Goal: Use online tool/utility: Utilize a website feature to perform a specific function

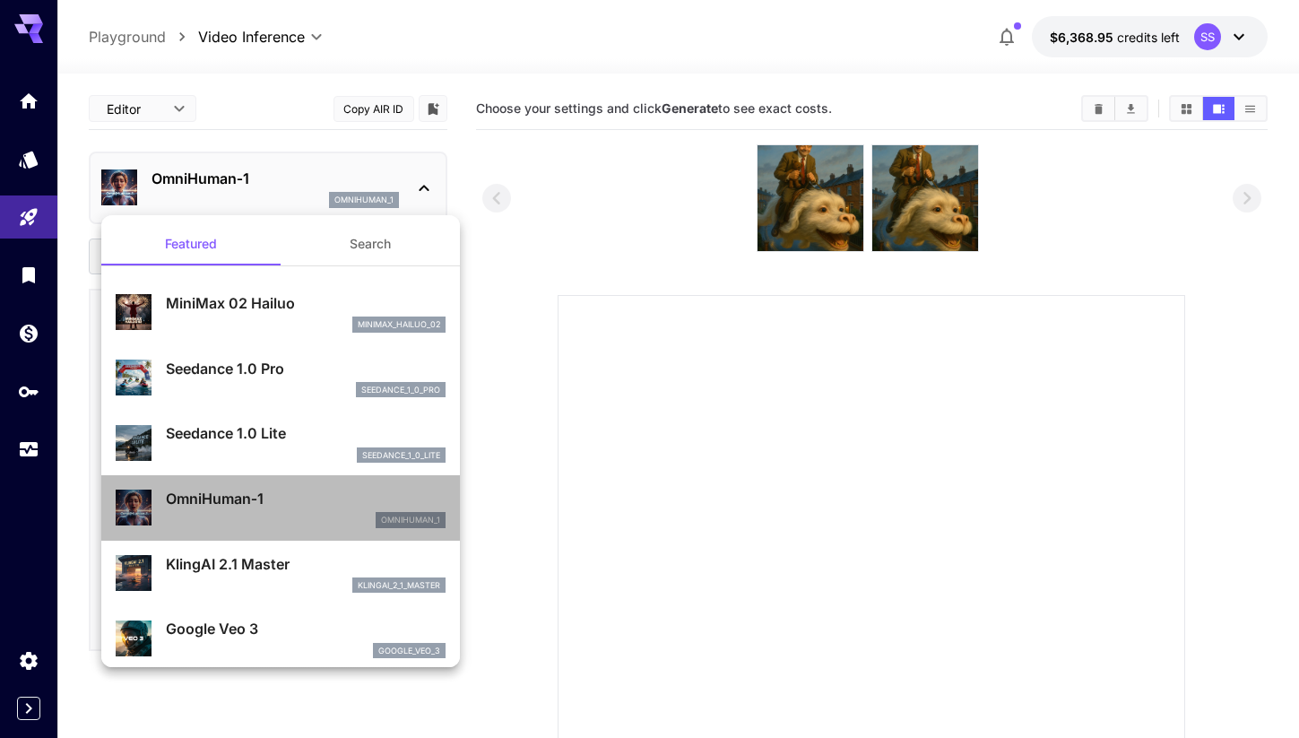
click at [254, 497] on p "OmniHuman‑1" at bounding box center [306, 499] width 280 height 22
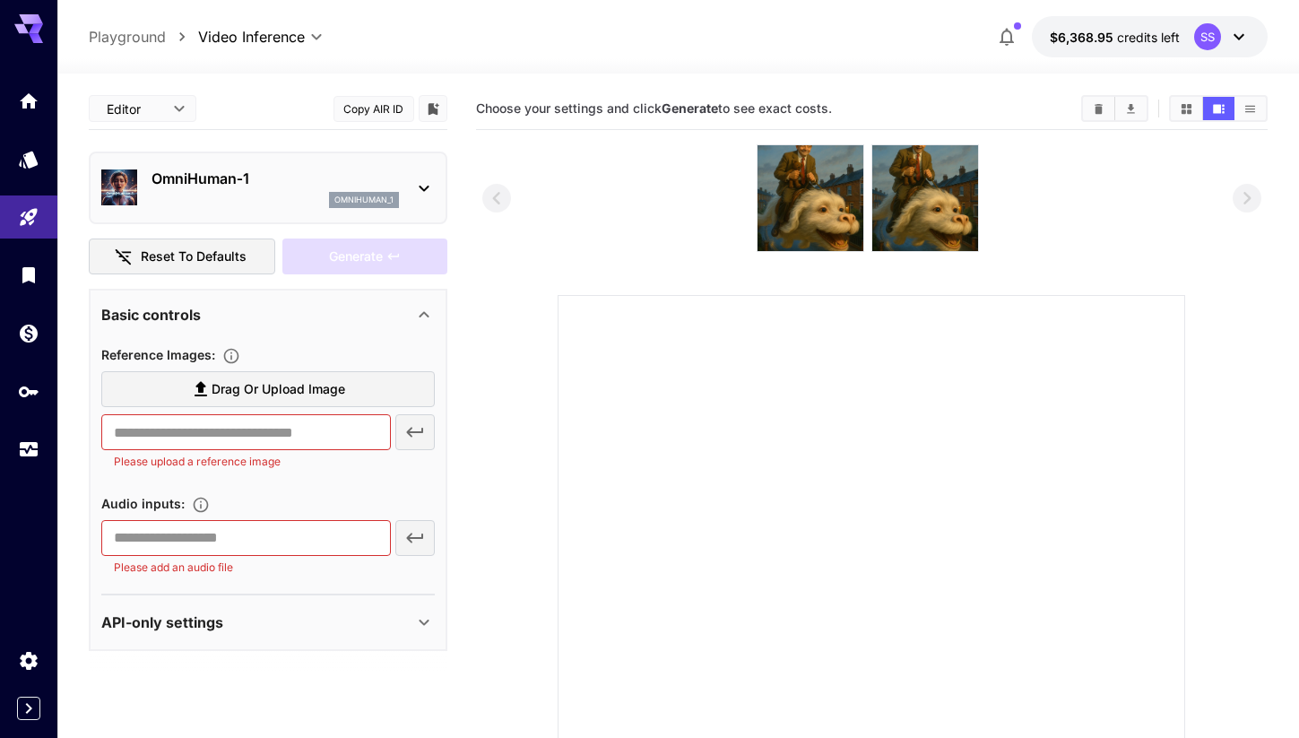
scroll to position [26, 0]
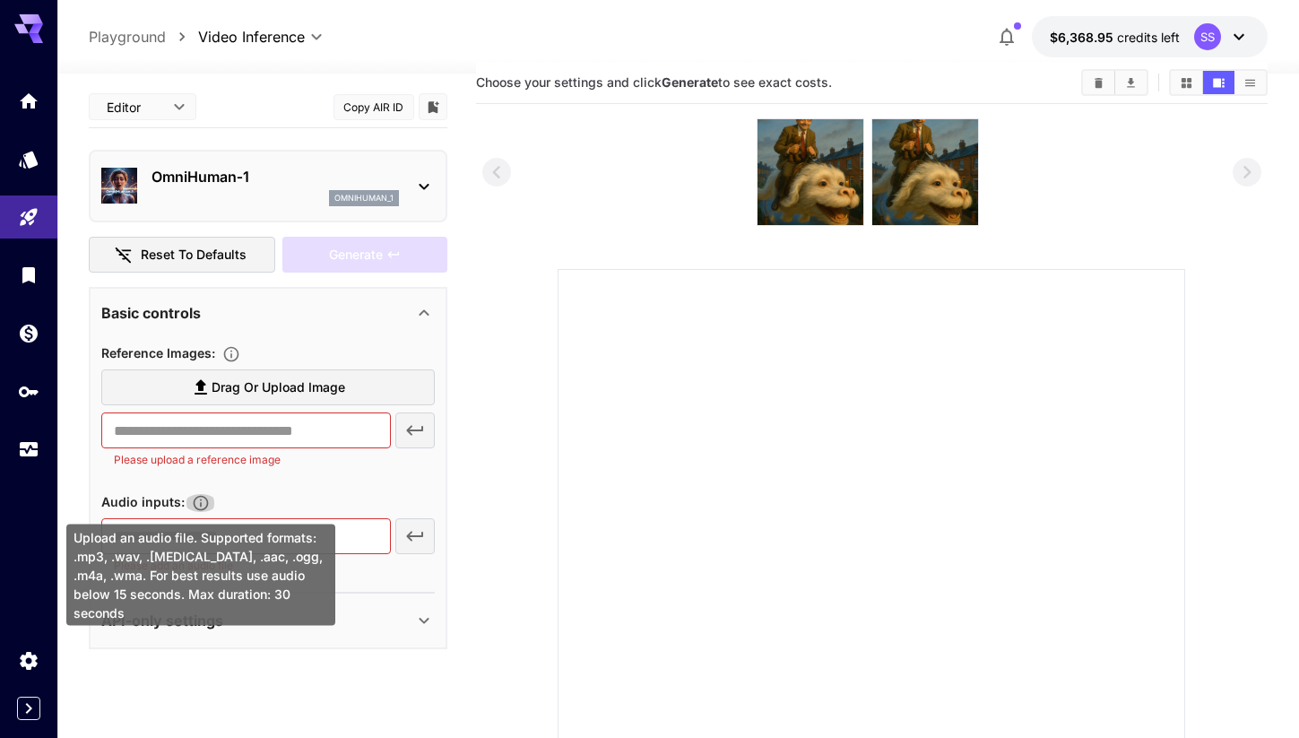
click at [199, 499] on icon "Upload an audio file. Supported formats: .mp3, .wav, .flac, .aac, .ogg, .m4a, .…" at bounding box center [201, 503] width 18 height 18
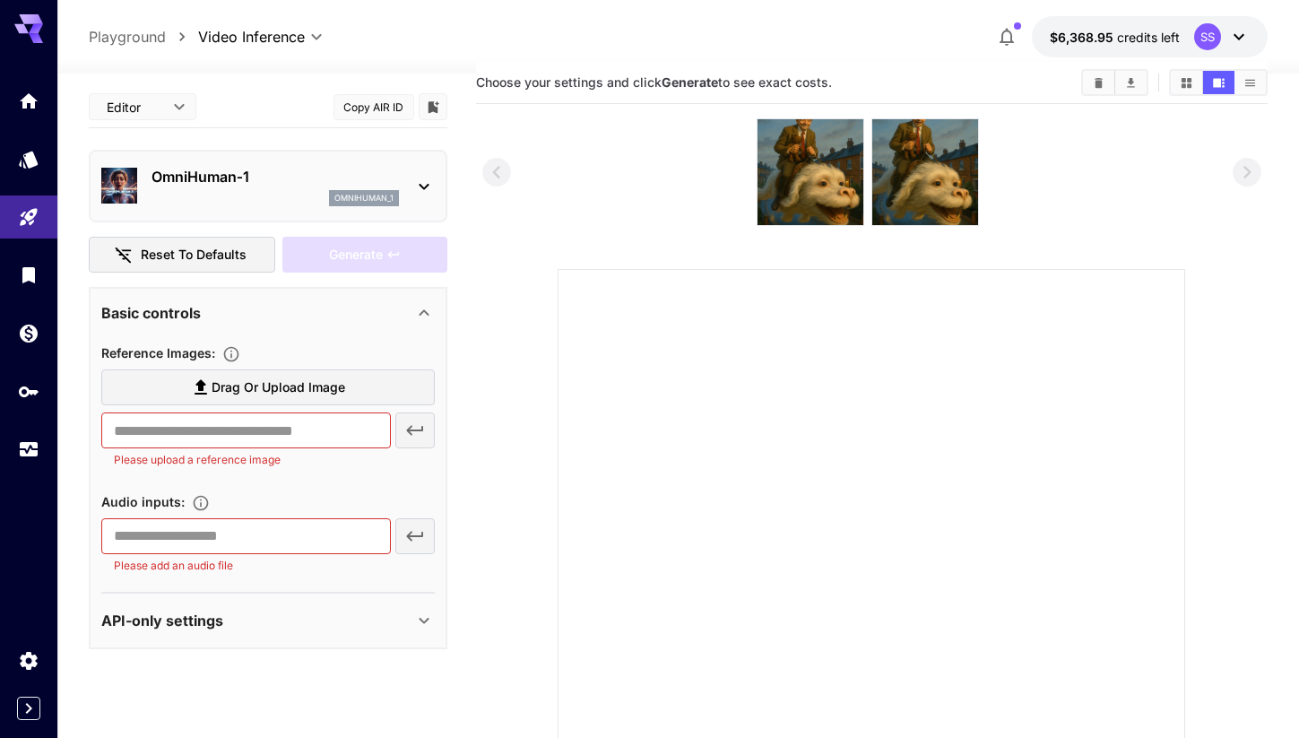
click at [293, 494] on div "Audio inputs :" at bounding box center [268, 502] width 334 height 22
click at [415, 535] on div "​ Please add an audio file" at bounding box center [268, 546] width 334 height 56
click at [161, 539] on input "text" at bounding box center [246, 536] width 290 height 36
click at [289, 543] on input "text" at bounding box center [246, 536] width 290 height 36
click at [334, 506] on div "Audio inputs :" at bounding box center [268, 502] width 334 height 22
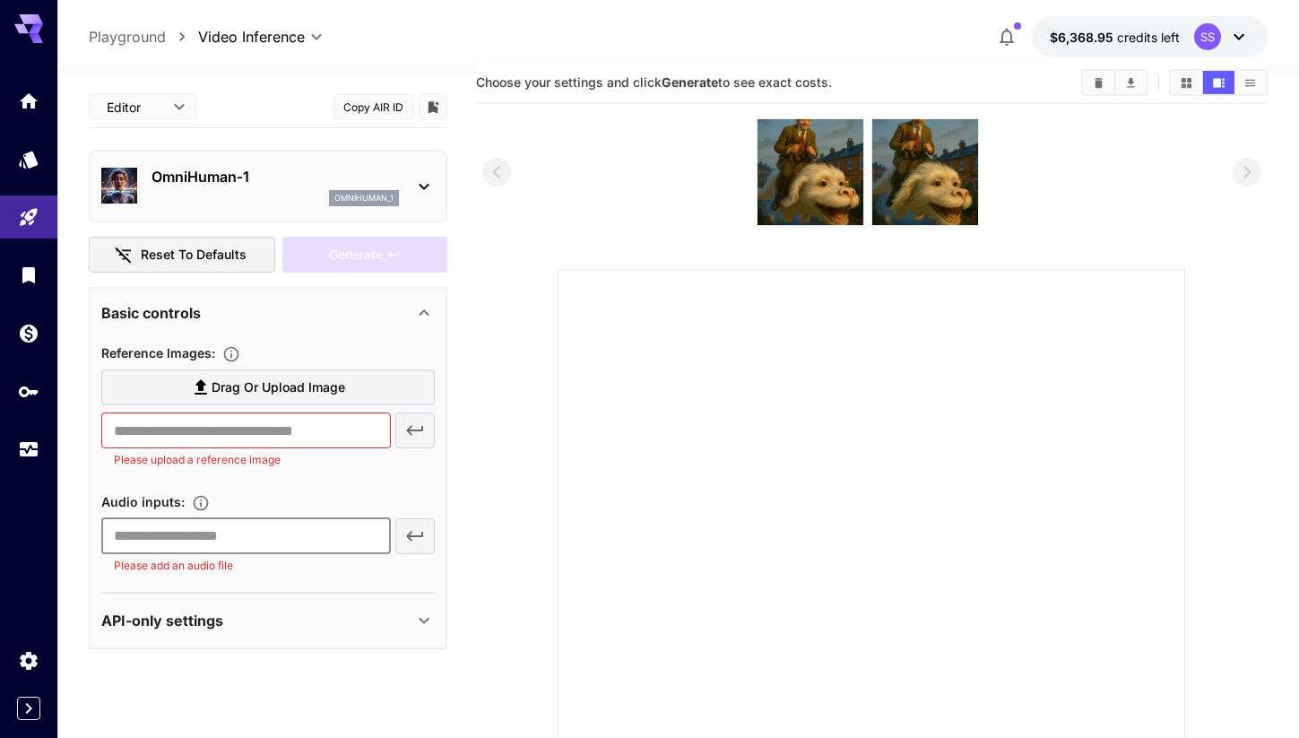
click at [252, 533] on input "text" at bounding box center [246, 536] width 290 height 36
click at [135, 593] on section "API-only settings Display Cost : Display cost in response" at bounding box center [268, 621] width 334 height 56
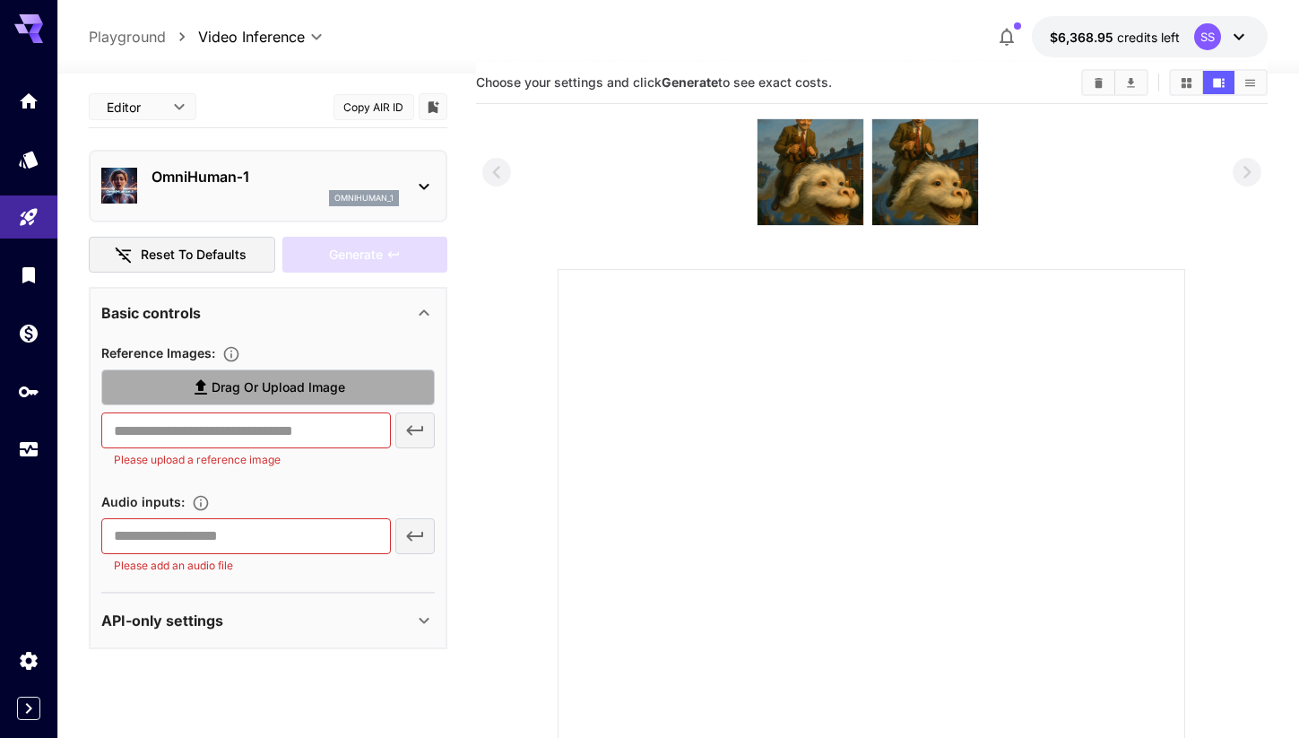
click at [271, 387] on span "Drag or upload image" at bounding box center [279, 388] width 134 height 22
click at [0, 0] on input "Drag or upload image" at bounding box center [0, 0] width 0 height 0
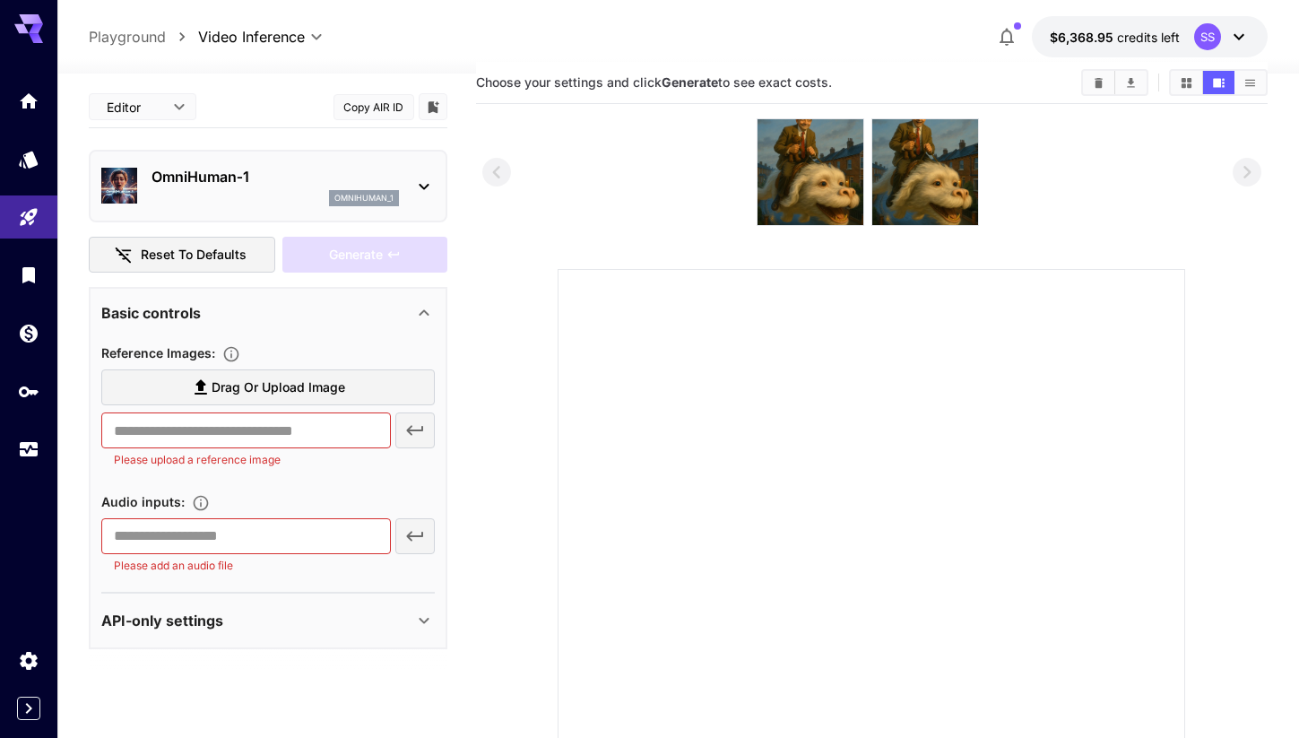
click at [251, 382] on span "Drag or upload image" at bounding box center [279, 388] width 134 height 22
click at [0, 0] on input "Drag or upload image" at bounding box center [0, 0] width 0 height 0
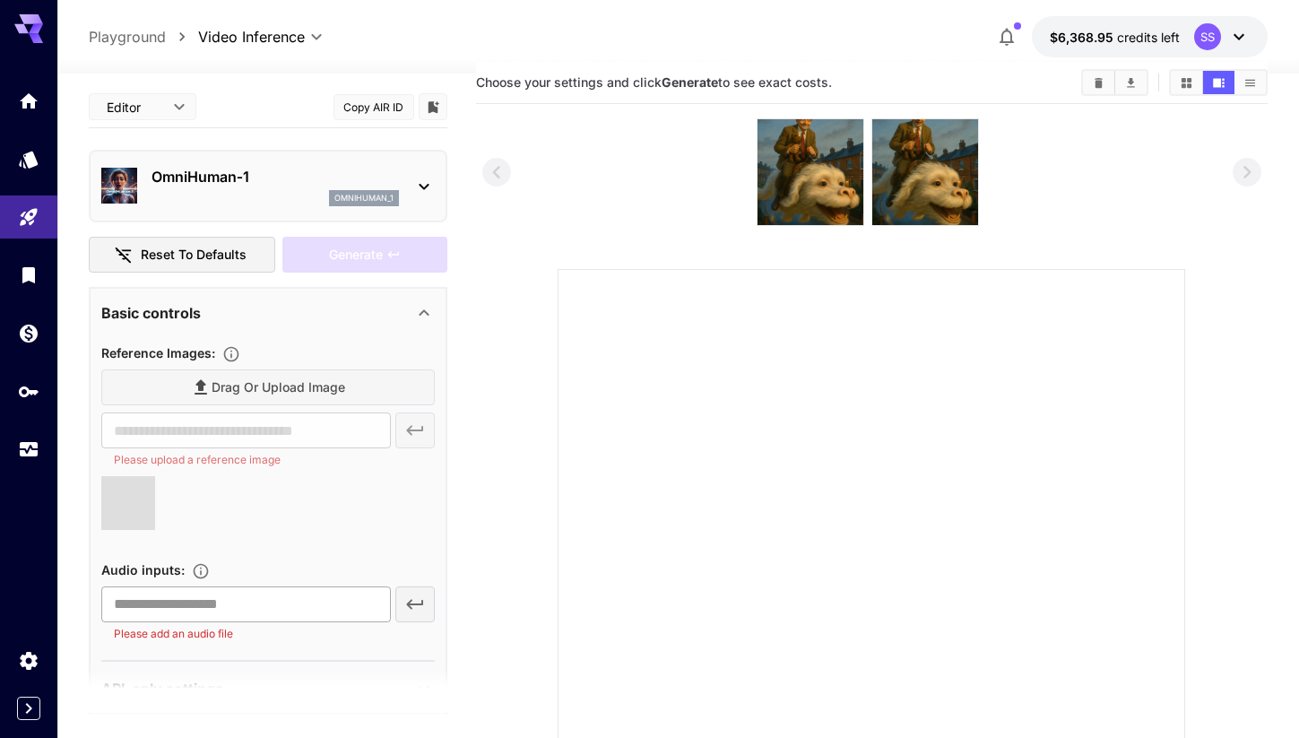
click at [285, 608] on input "text" at bounding box center [246, 604] width 290 height 36
click at [431, 473] on section "Drag or upload image ​ Please upload a reference image" at bounding box center [268, 456] width 334 height 175
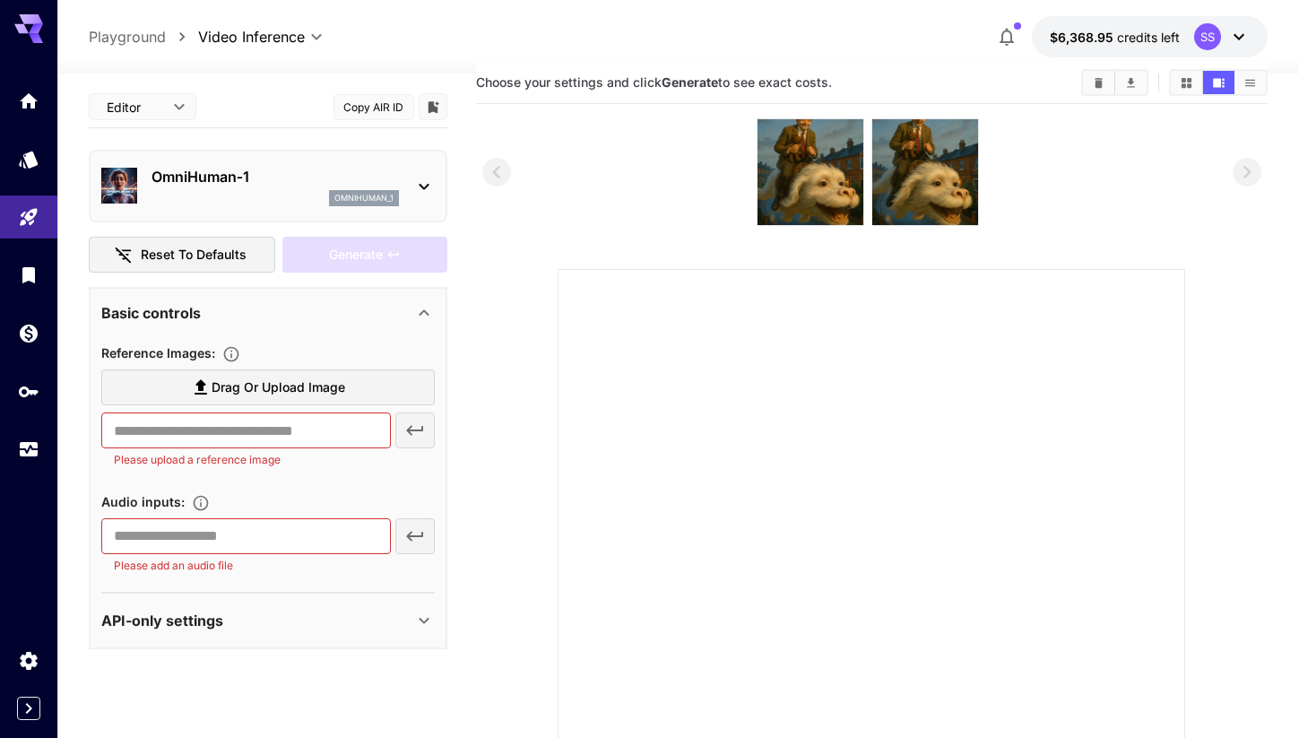
scroll to position [0, 0]
click at [269, 190] on div "omnihuman_1" at bounding box center [276, 198] width 248 height 16
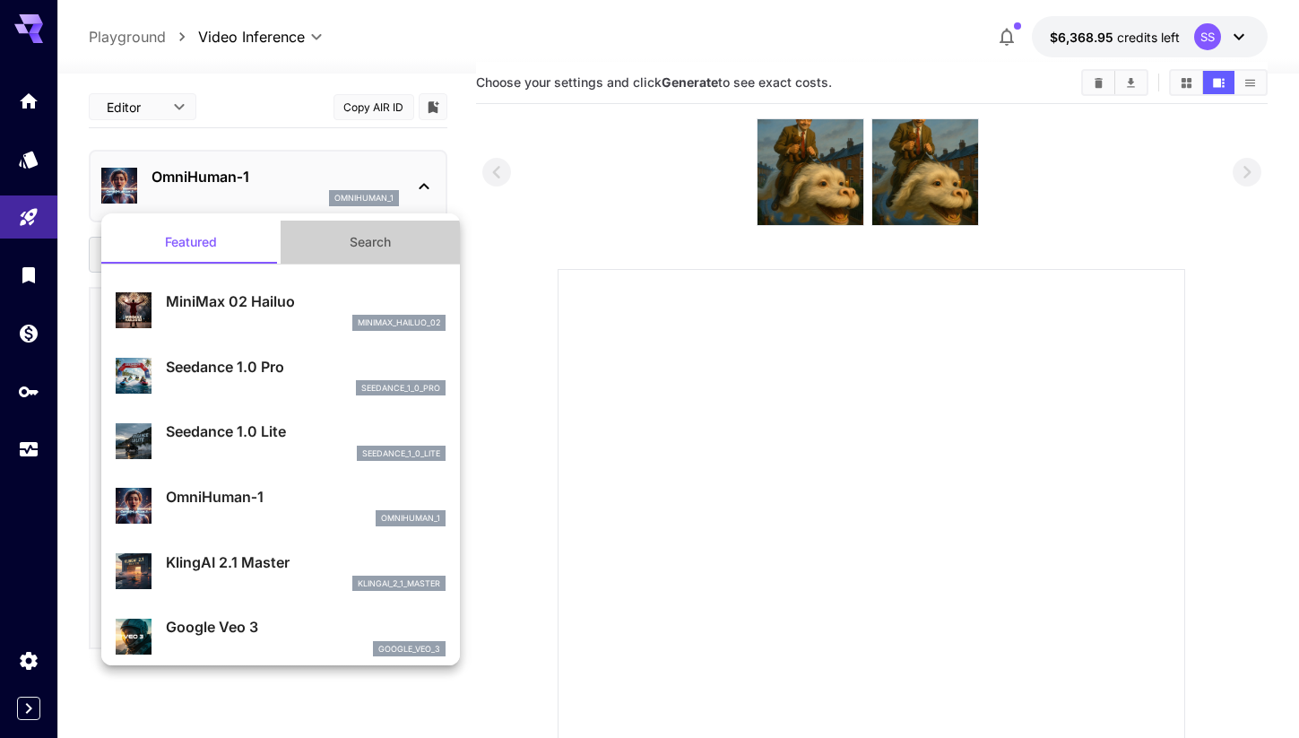
click at [353, 247] on button "Search" at bounding box center [370, 242] width 179 height 43
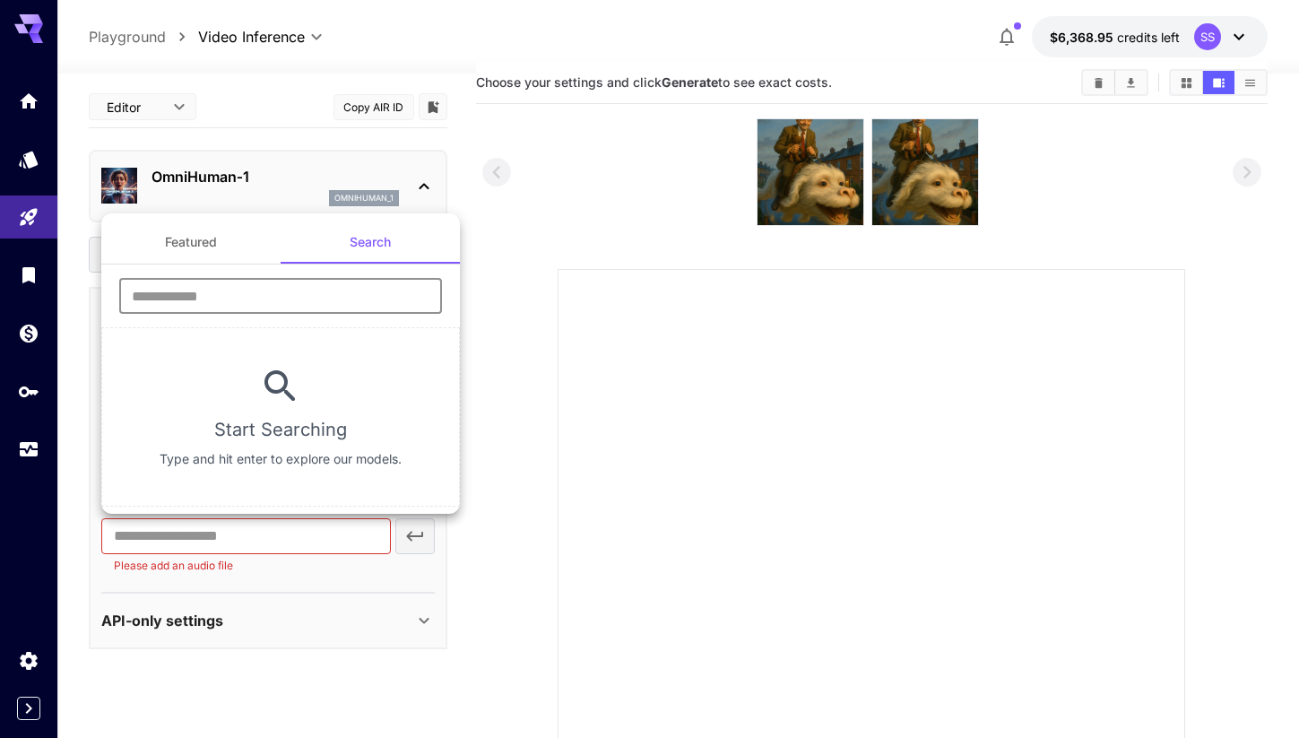
click at [287, 294] on input "text" at bounding box center [280, 296] width 323 height 36
type input "***"
click at [586, 294] on div at bounding box center [649, 369] width 1299 height 738
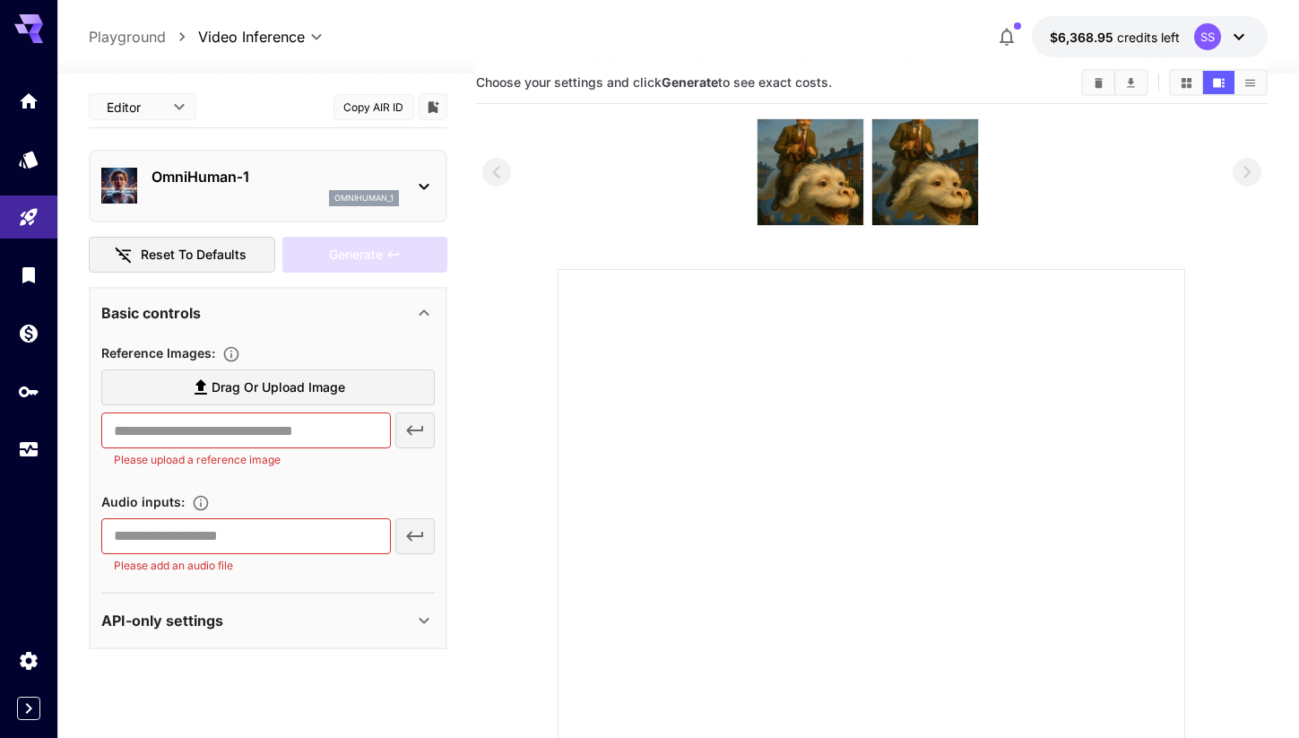
click at [328, 203] on div "omnihuman_1" at bounding box center [276, 198] width 248 height 16
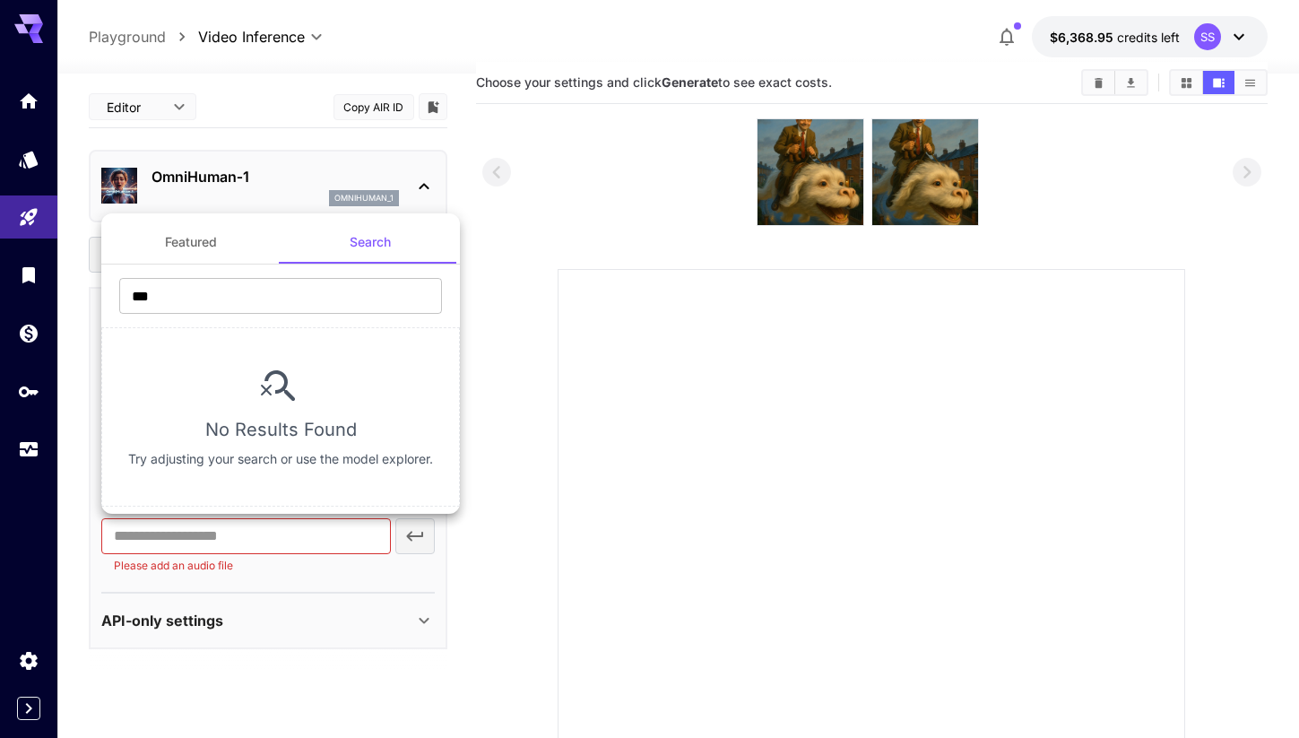
click at [223, 248] on button "Featured" at bounding box center [190, 242] width 179 height 43
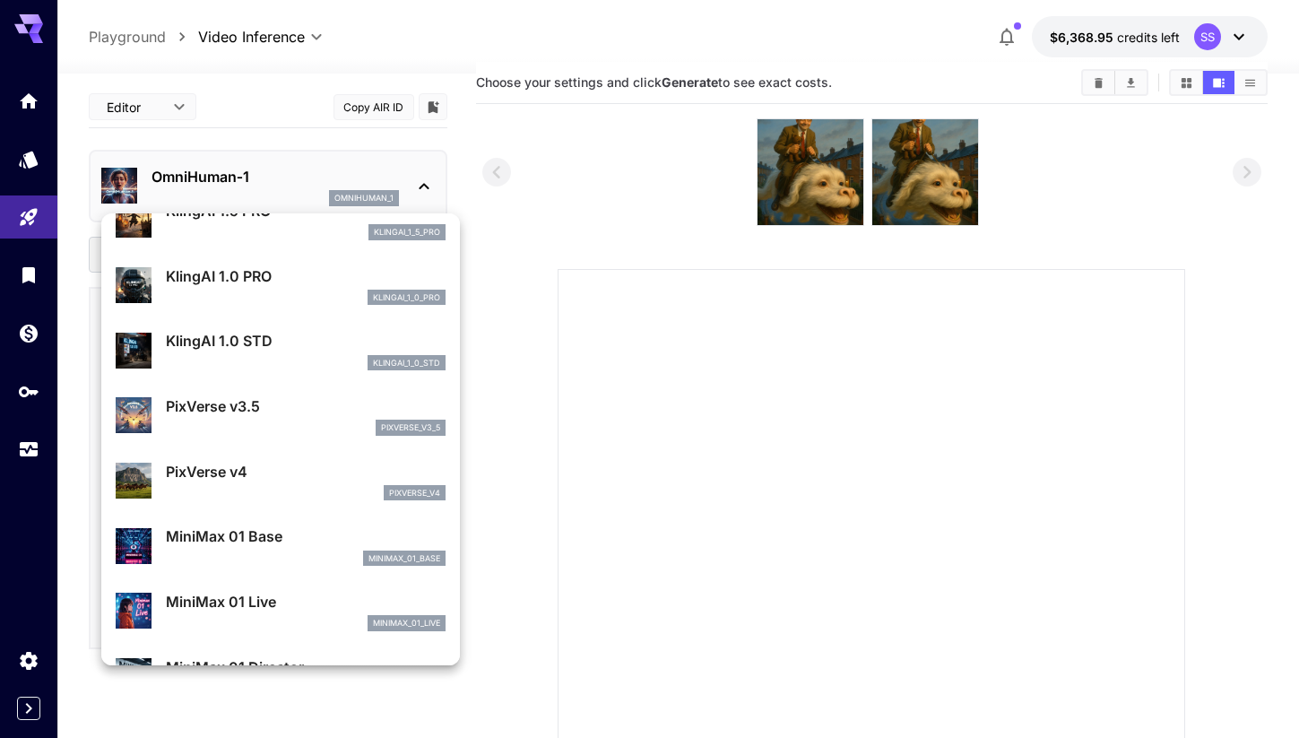
scroll to position [1201, 0]
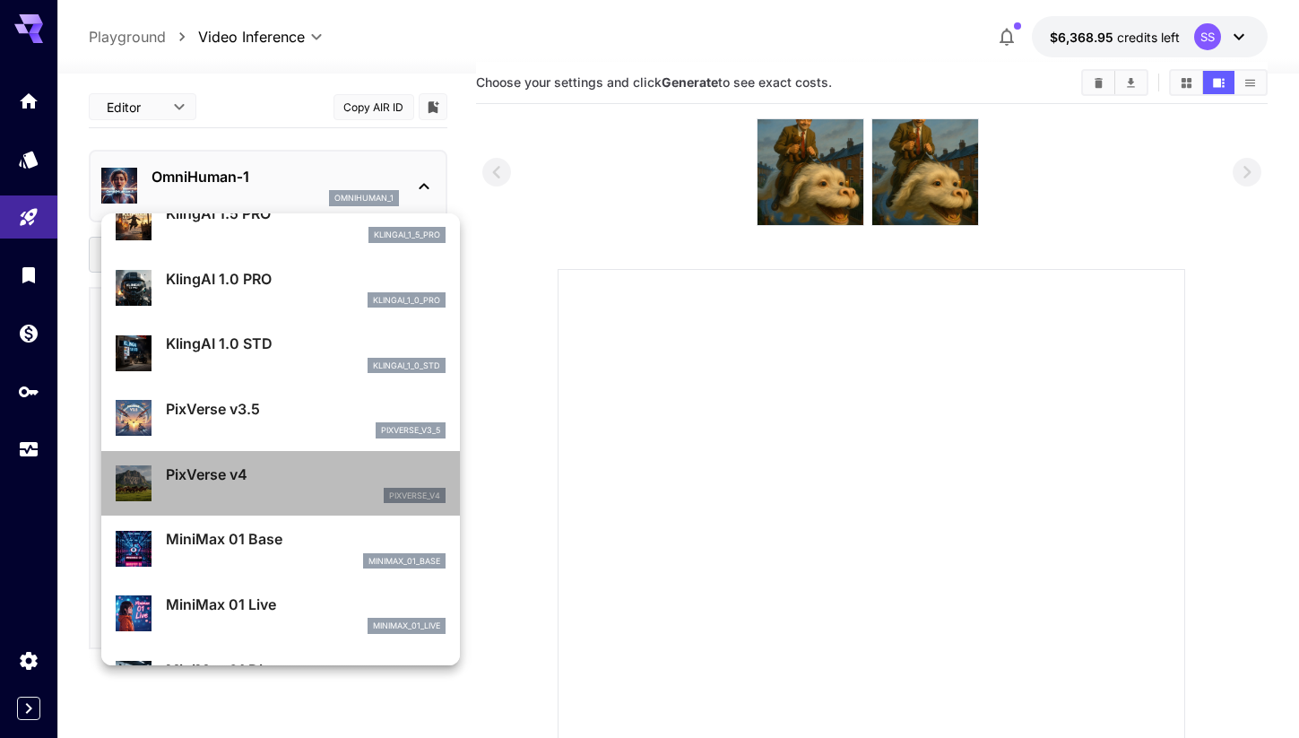
click at [265, 474] on p "PixVerse v4" at bounding box center [306, 475] width 280 height 22
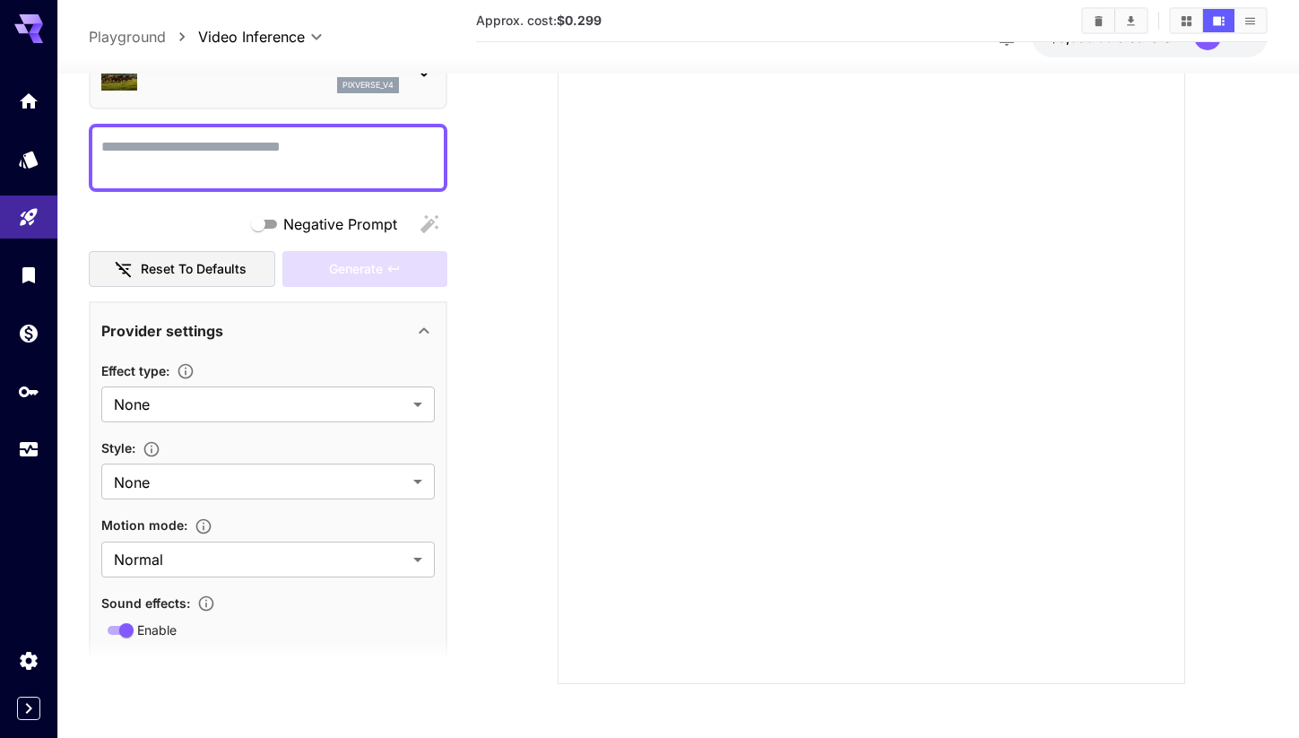
scroll to position [0, 0]
